Goal: Information Seeking & Learning: Learn about a topic

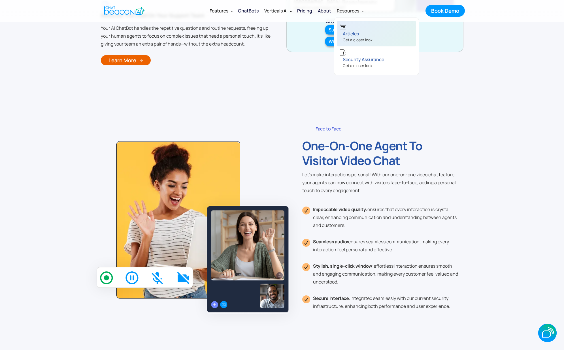
click at [349, 29] on link "Articles Get a closer look" at bounding box center [376, 34] width 79 height 26
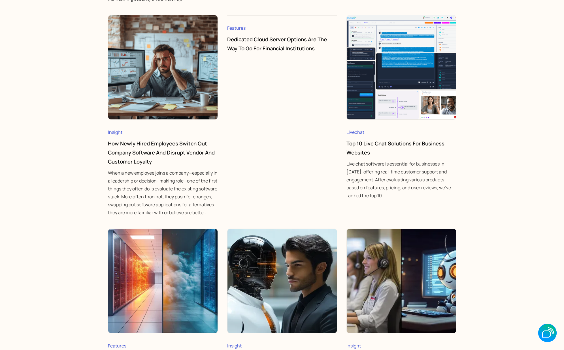
scroll to position [665, 0]
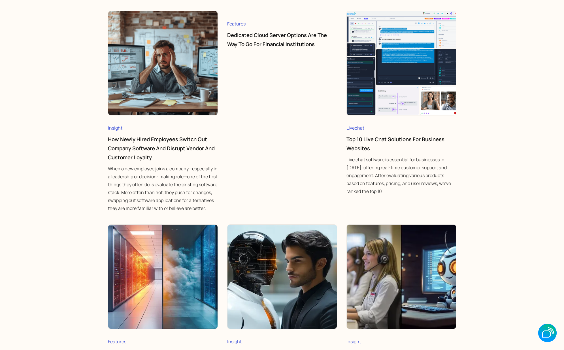
click at [365, 150] on link "Top 10 Live Chat Solutions for Business Websites" at bounding box center [395, 144] width 98 height 16
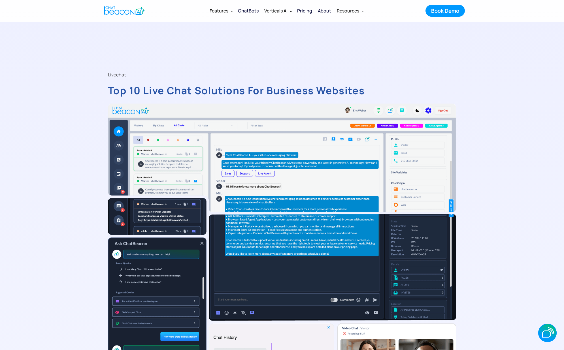
click at [245, 9] on div "ChatBots" at bounding box center [248, 11] width 21 height 8
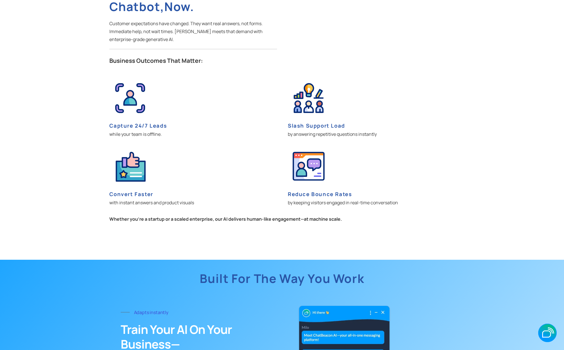
scroll to position [1035, 0]
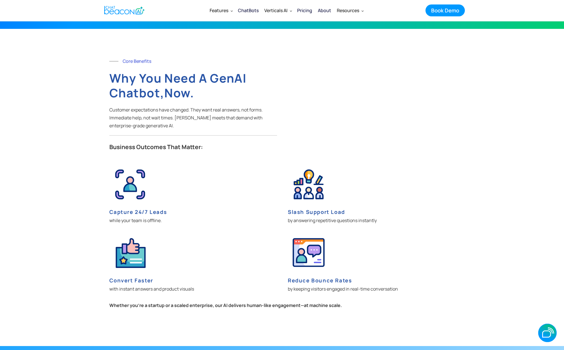
scroll to position [946, 0]
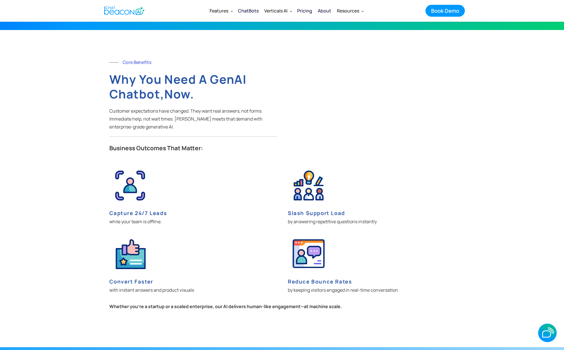
click at [307, 11] on div "Pricing" at bounding box center [304, 11] width 15 height 8
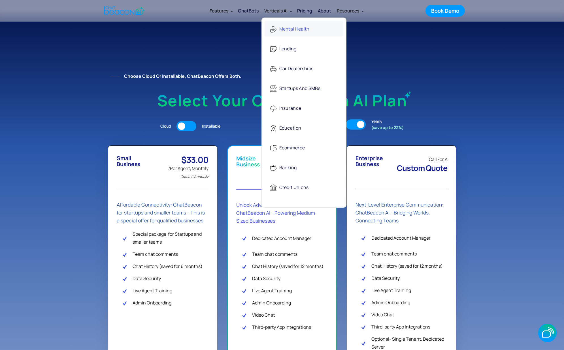
click at [284, 30] on div "Mental Health" at bounding box center [294, 30] width 30 height 12
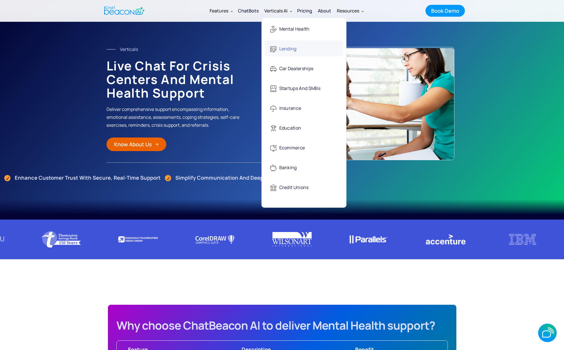
click at [286, 51] on div "Lending" at bounding box center [287, 49] width 17 height 12
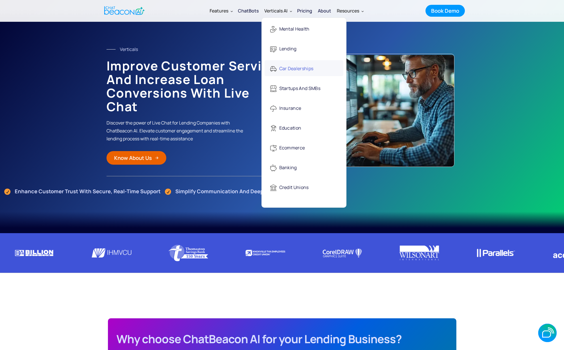
click at [281, 68] on div "Car Dealerships" at bounding box center [296, 69] width 34 height 12
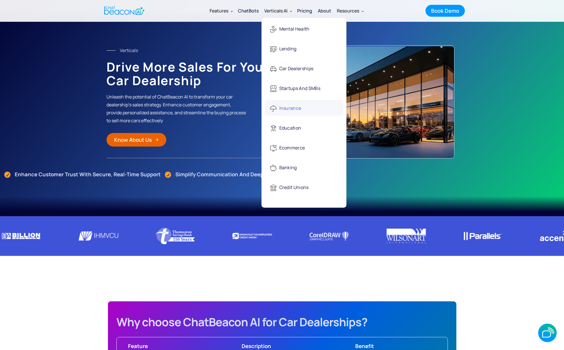
click at [290, 109] on div "Insurance" at bounding box center [290, 109] width 22 height 12
